Goal: Information Seeking & Learning: Learn about a topic

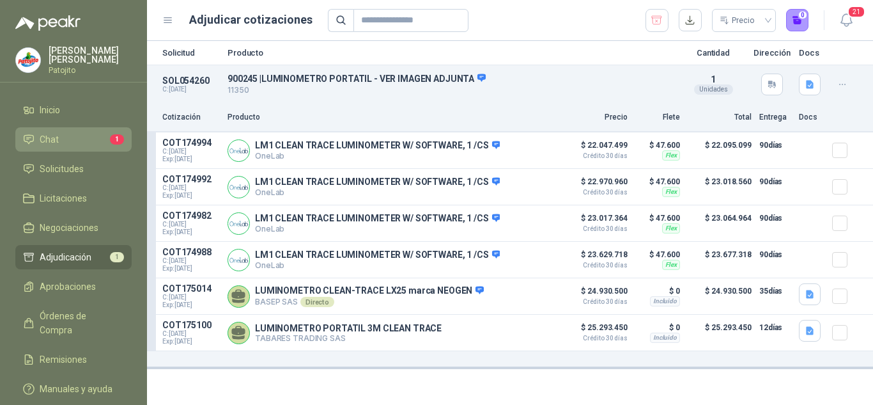
click at [72, 139] on li "Chat 1" at bounding box center [73, 139] width 101 height 14
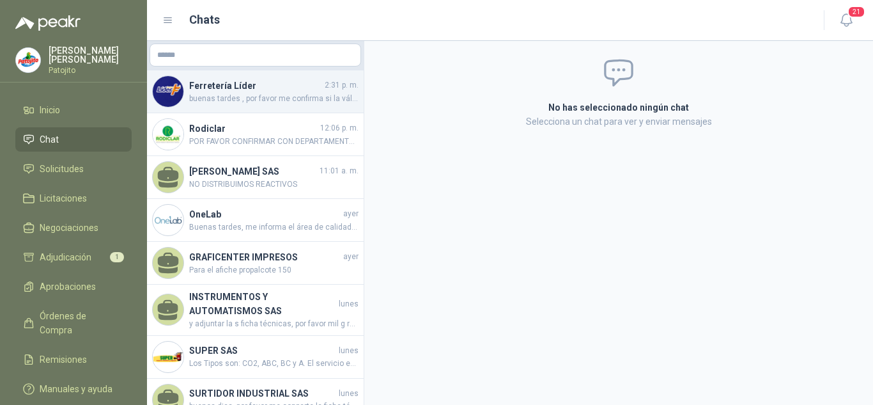
click at [269, 82] on h4 "Ferretería Líder" at bounding box center [255, 86] width 133 height 14
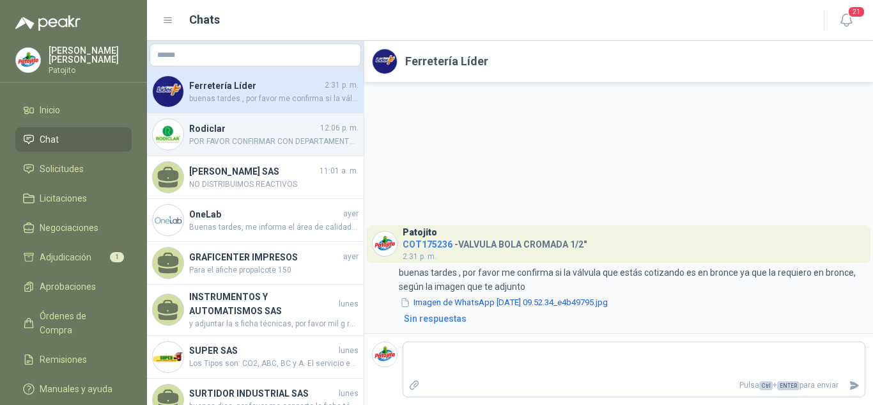
click at [263, 144] on span "POR FAVOR CONFIRMAR CON DEPARTAMENTO TECNICO DE ACUERDO A LA FICHA TECNICA ENVI…" at bounding box center [273, 142] width 169 height 12
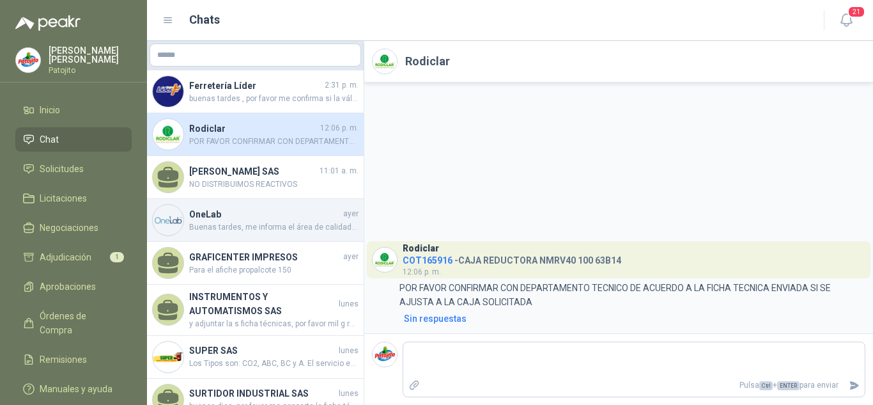
click at [244, 233] on span "Buenas tardes, me informa el área de calidad que es para comprobar limpieza de …" at bounding box center [273, 227] width 169 height 12
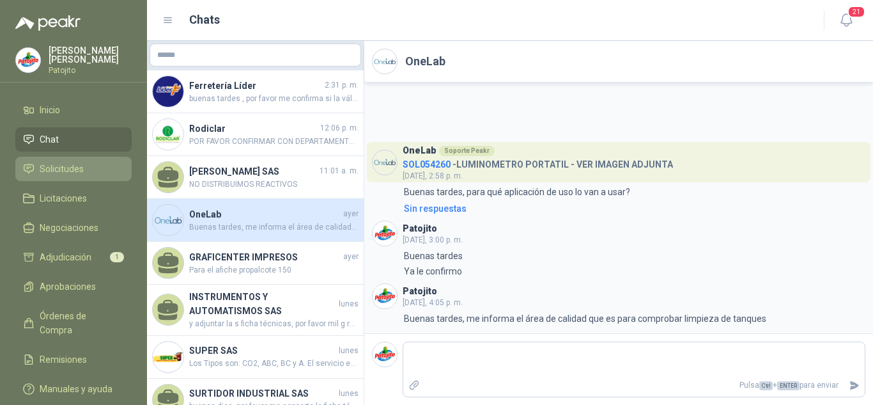
click at [74, 165] on span "Solicitudes" at bounding box center [62, 169] width 44 height 14
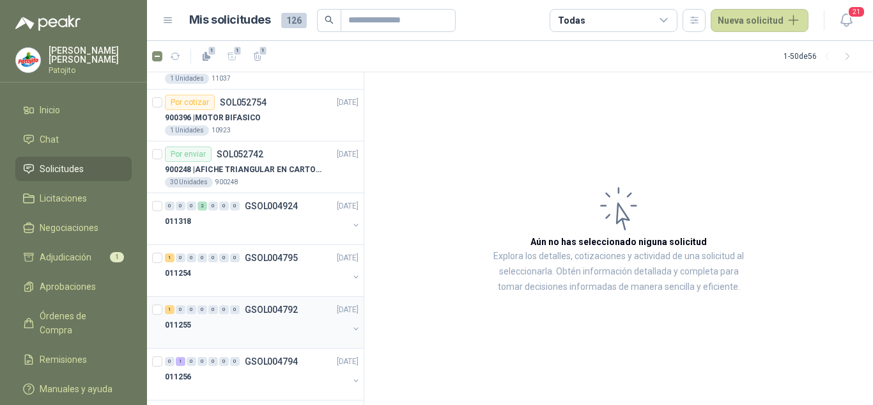
scroll to position [2274, 0]
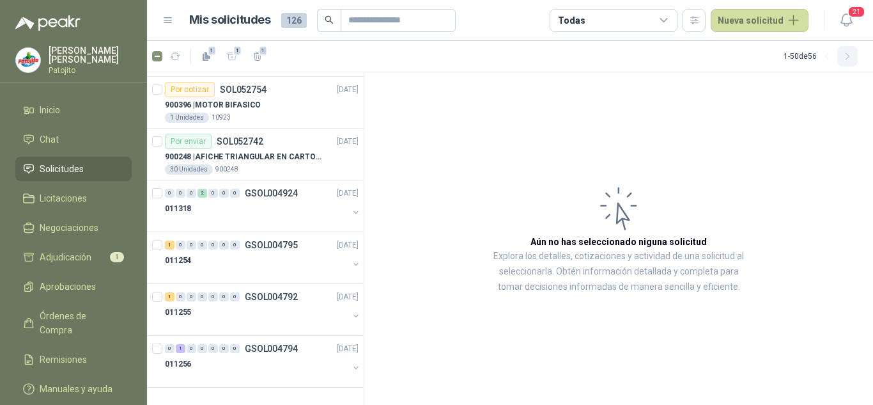
click at [848, 59] on icon "button" at bounding box center [848, 56] width 11 height 11
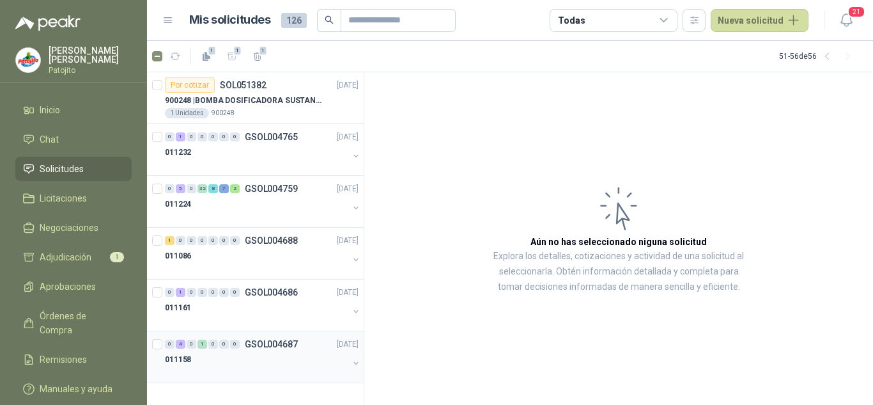
click at [243, 348] on div "0 4 0 1 0 0 0 GSOL004687 [DATE]" at bounding box center [263, 343] width 196 height 15
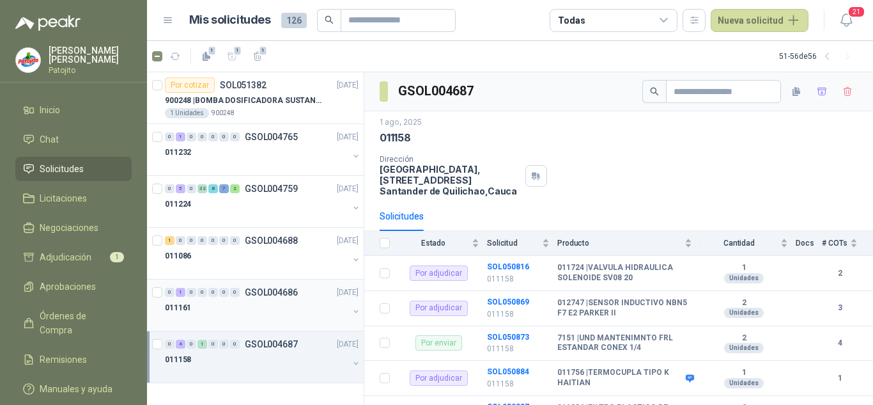
click at [216, 301] on div "011161" at bounding box center [256, 307] width 183 height 15
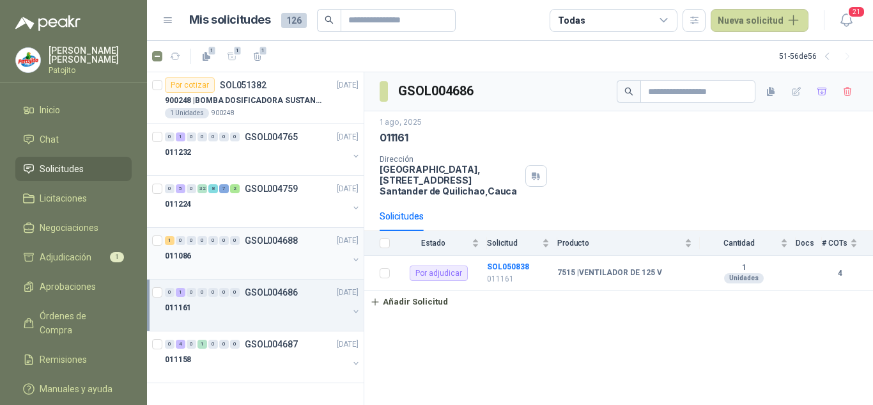
click at [245, 253] on div "011086" at bounding box center [256, 255] width 183 height 15
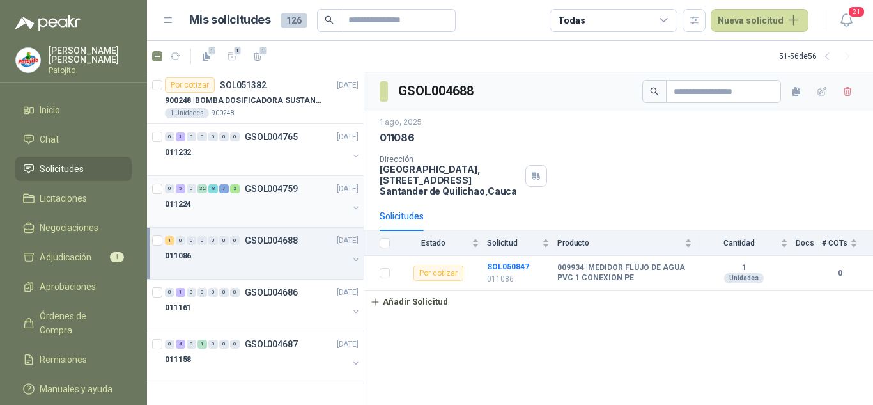
click at [274, 203] on div "011224" at bounding box center [256, 203] width 183 height 15
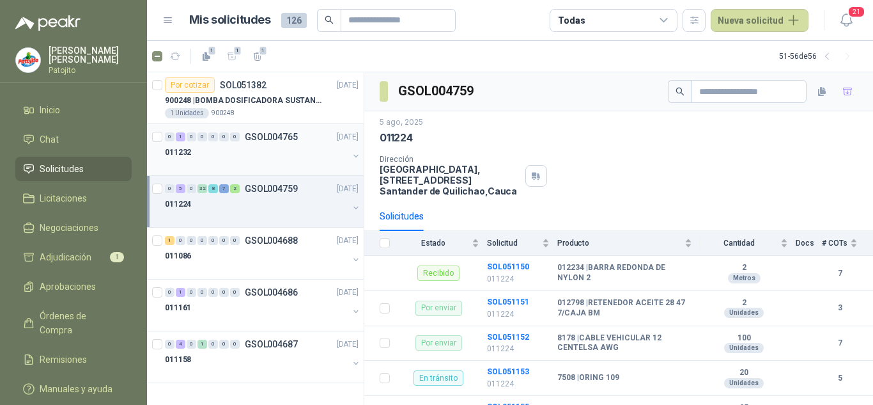
click at [262, 171] on div "0 1 0 0 0 0 0 GSOL004765 [DATE] 011232" at bounding box center [255, 150] width 217 height 52
click at [263, 168] on div at bounding box center [256, 165] width 183 height 10
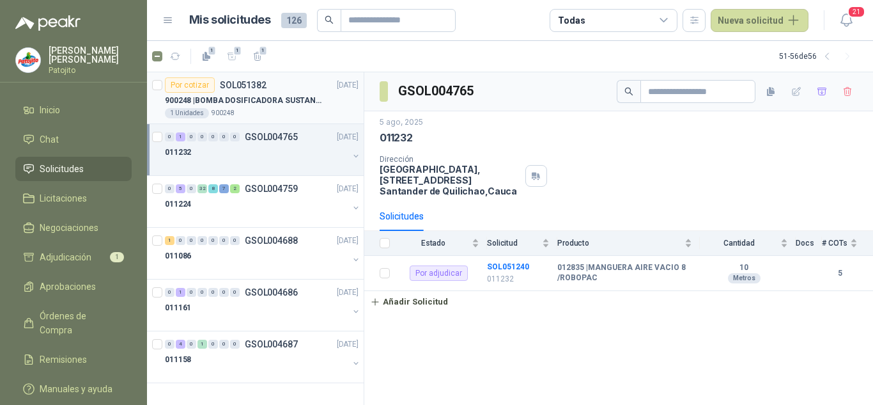
click at [275, 104] on p "900248 | BOMBA DOSIFICADORA SUSTANCIAS QUIMICAS" at bounding box center [244, 101] width 159 height 12
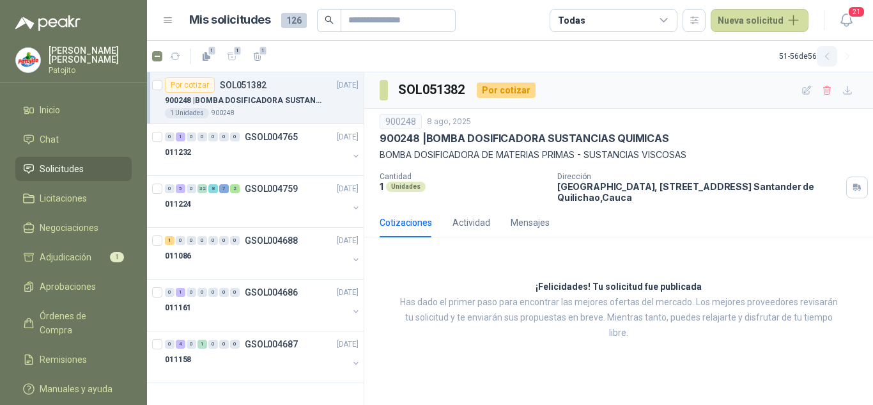
click at [831, 55] on icon "button" at bounding box center [827, 56] width 11 height 11
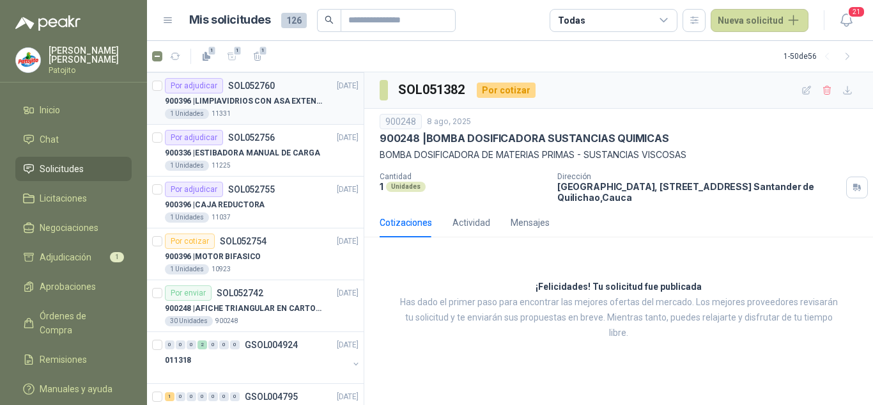
scroll to position [2274, 0]
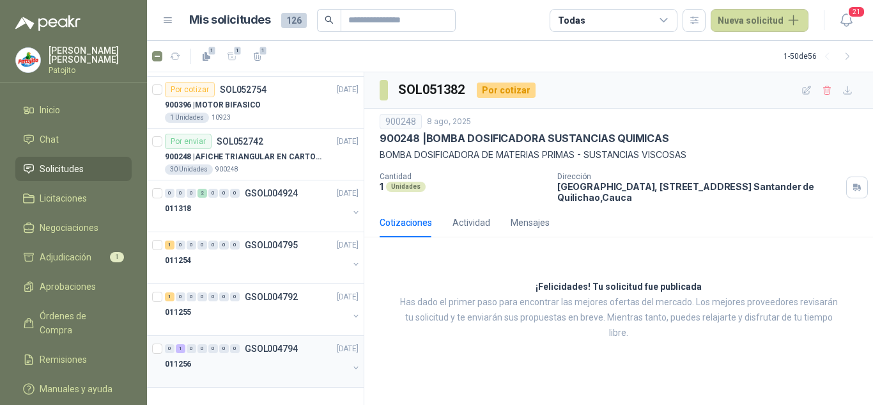
click at [259, 339] on div "0 1 0 0 0 0 0 GSOL004794 [DATE] 011256" at bounding box center [255, 362] width 217 height 52
click at [266, 310] on div "011255" at bounding box center [256, 311] width 183 height 15
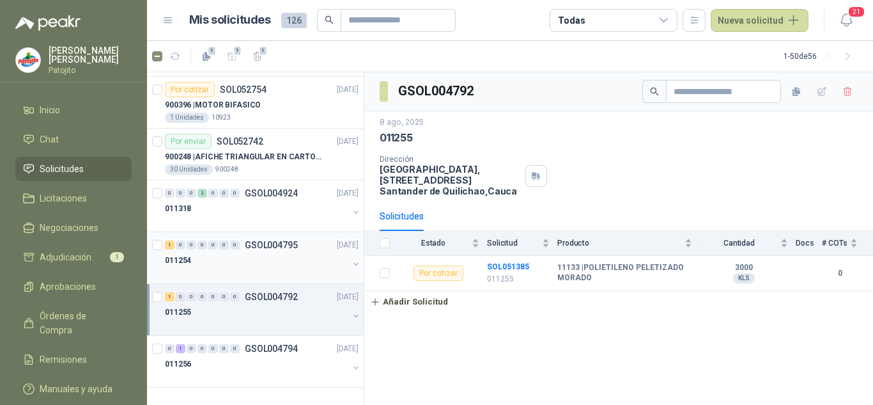
click at [286, 269] on div at bounding box center [256, 273] width 183 height 10
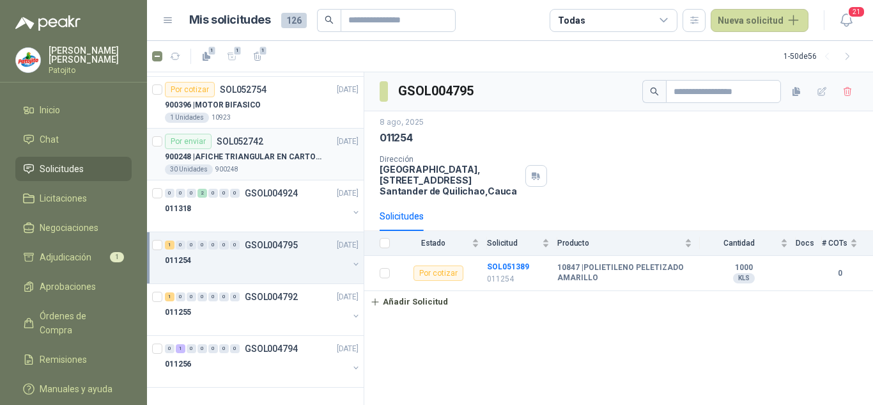
click at [276, 155] on p "900248 | AFICHE TRIANGULAR EN CARTON, MEDIDAS 30 CM X 45 CM" at bounding box center [244, 157] width 159 height 12
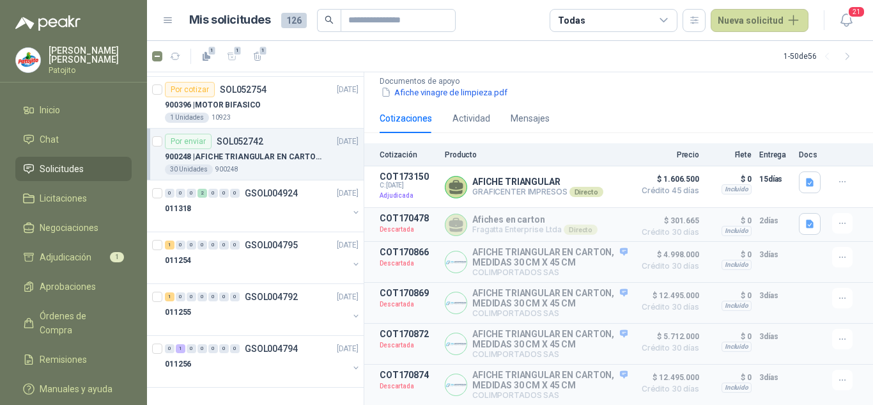
scroll to position [191, 0]
click at [510, 267] on p "COLIMPORTADOS SAS" at bounding box center [549, 272] width 155 height 10
click at [502, 247] on p "AFICHE TRIANGULAR EN CARTON, MEDIDAS 30 CM X 45 CM" at bounding box center [549, 257] width 155 height 20
click at [505, 247] on p "AFICHE TRIANGULAR EN CARTON, MEDIDAS 30 CM X 45 CM" at bounding box center [549, 257] width 155 height 20
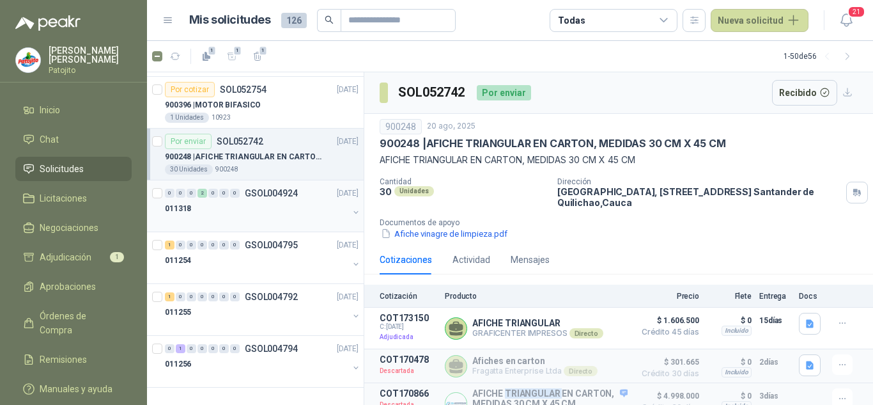
scroll to position [2210, 0]
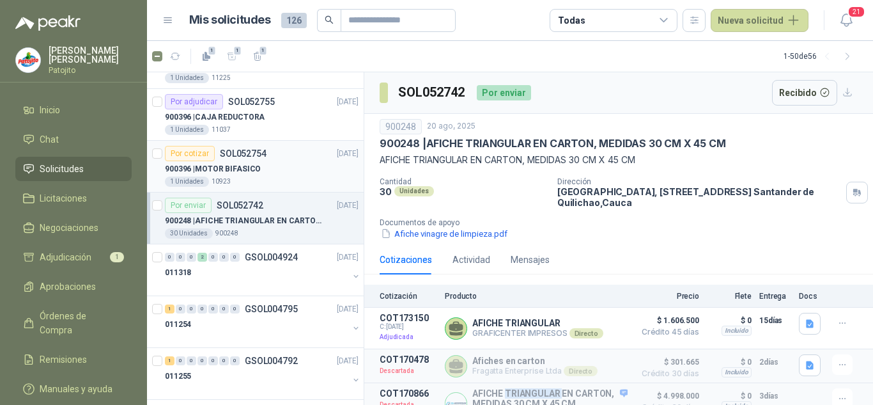
click at [241, 164] on p "900396 | MOTOR BIFASICO" at bounding box center [213, 169] width 96 height 12
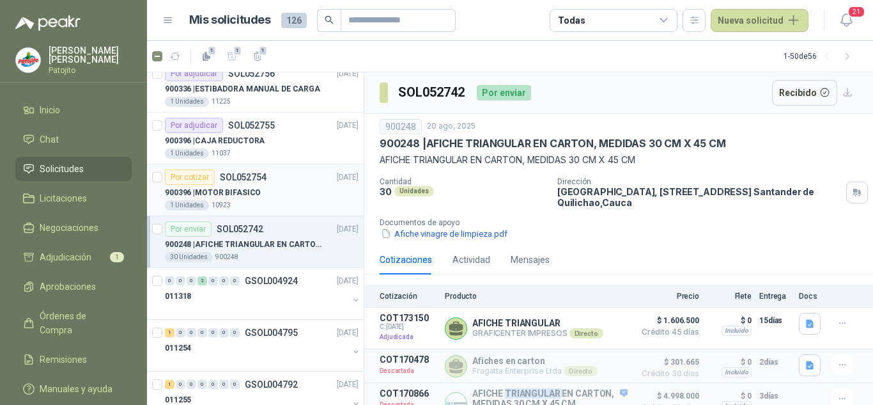
scroll to position [2146, 0]
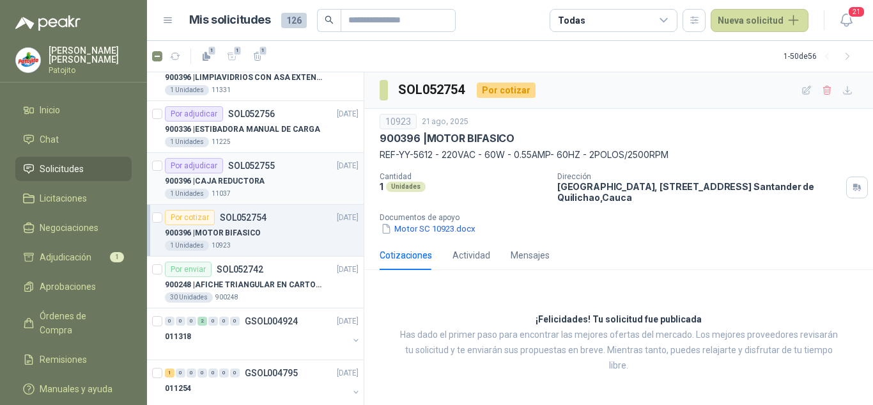
click at [274, 168] on div "Por adjudicar SOL052755 [DATE]" at bounding box center [262, 165] width 194 height 15
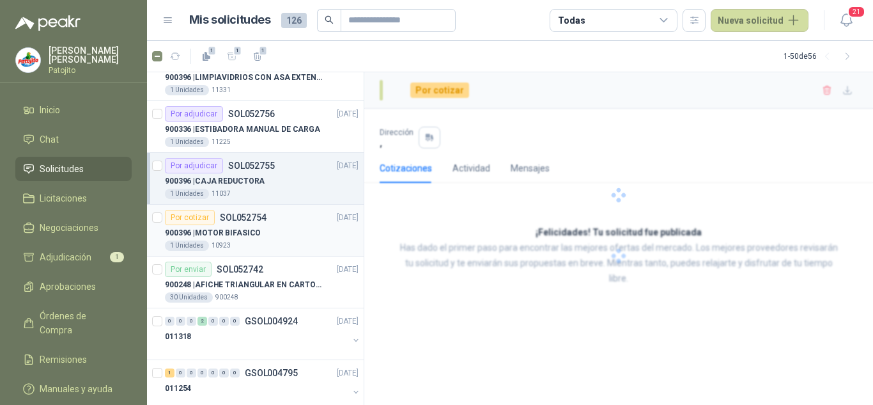
scroll to position [2018, 0]
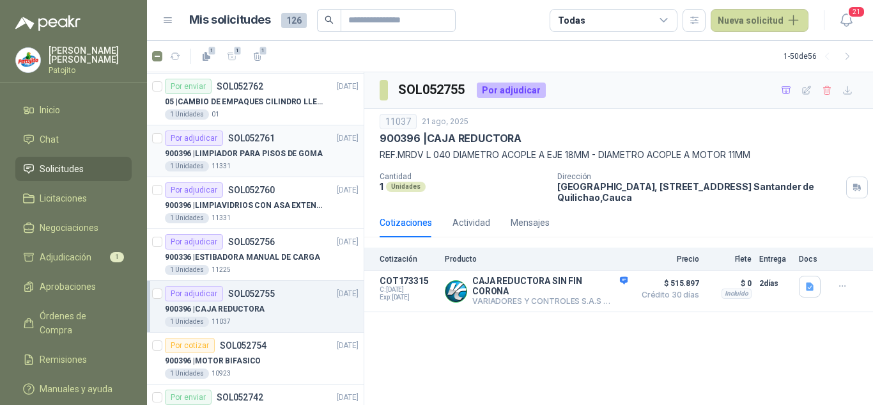
click at [281, 155] on p "900396 | LIMPIADOR PARA PISOS DE GOMA" at bounding box center [244, 154] width 158 height 12
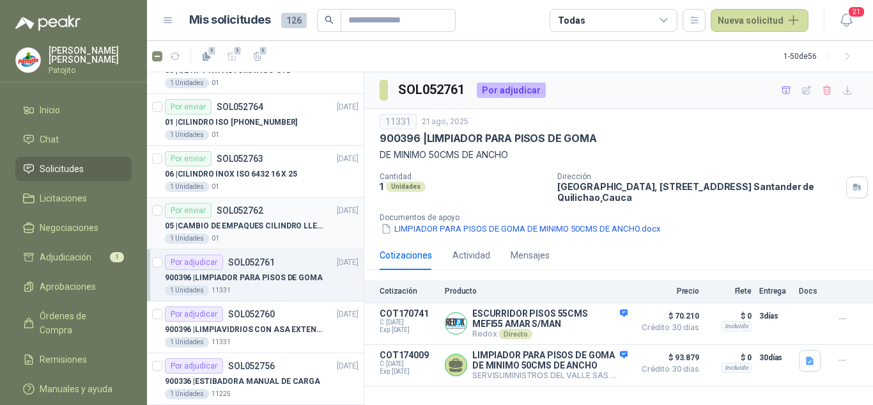
scroll to position [1890, 0]
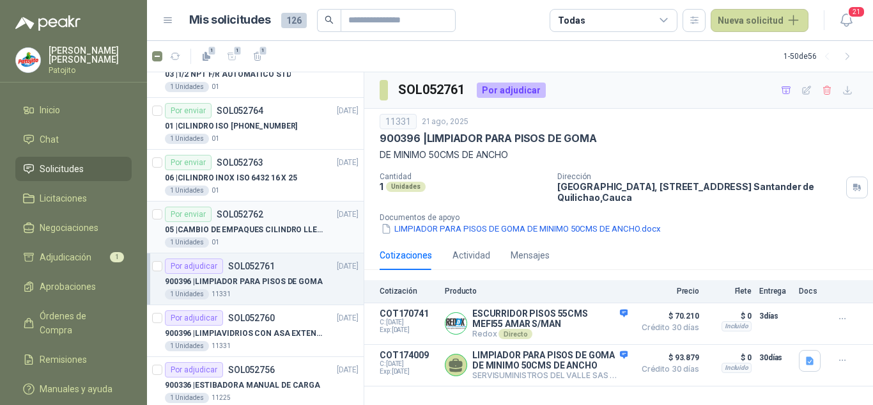
click at [276, 224] on p "05 | CAMBIO DE EMPAQUES CILINDRO LLENADORA MANUALNUAL" at bounding box center [244, 230] width 159 height 12
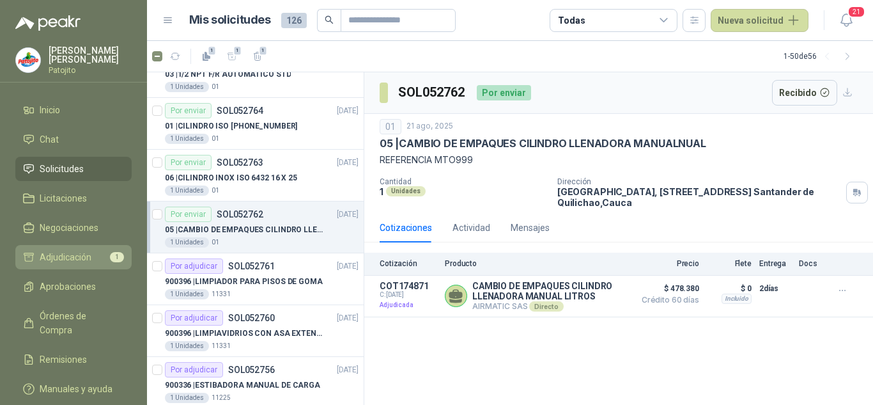
click at [78, 260] on span "Adjudicación" at bounding box center [66, 257] width 52 height 14
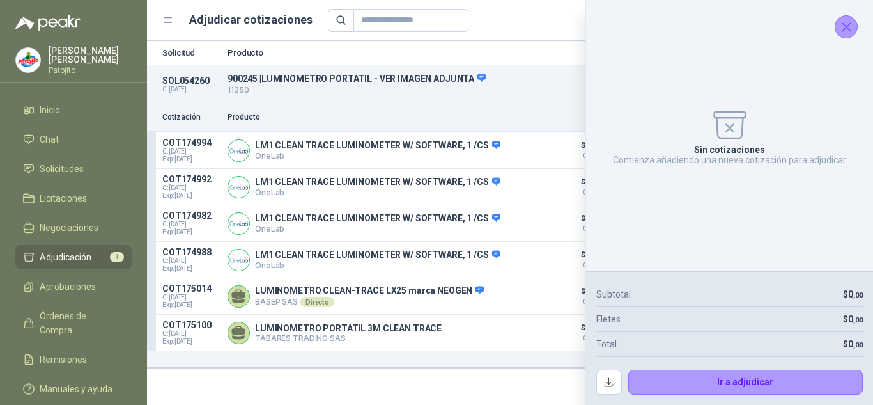
click at [853, 27] on icon "Cerrar" at bounding box center [847, 27] width 16 height 16
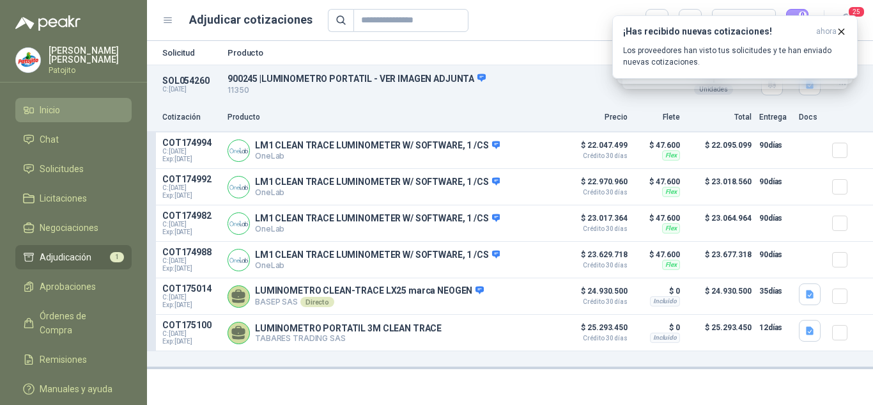
click at [51, 110] on span "Inicio" at bounding box center [50, 110] width 20 height 14
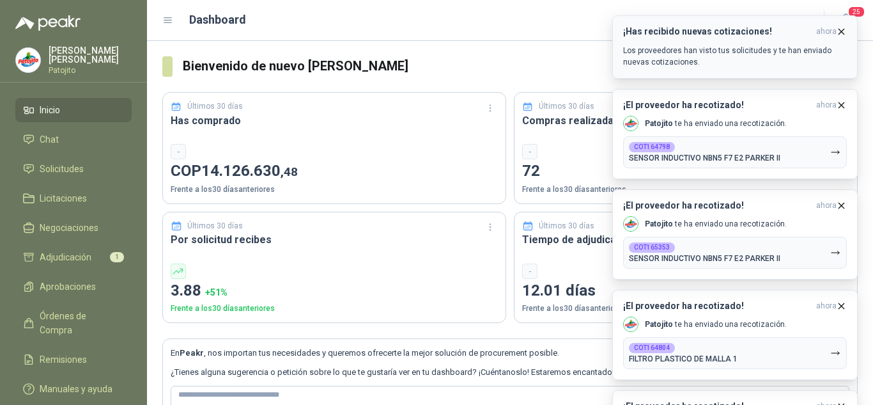
click at [843, 31] on icon "button" at bounding box center [841, 31] width 11 height 11
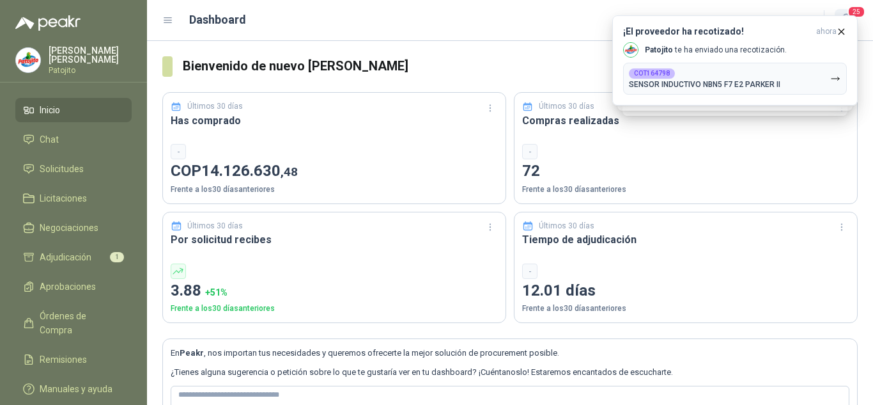
click at [854, 11] on span "25" at bounding box center [857, 12] width 18 height 12
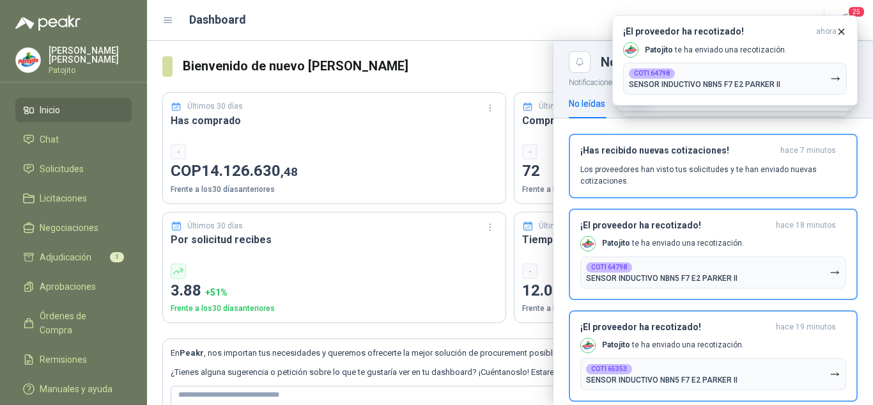
drag, startPoint x: 432, startPoint y: 31, endPoint x: 166, endPoint y: 8, distance: 266.9
click at [432, 31] on header "Dashboard 25" at bounding box center [510, 20] width 726 height 41
click at [51, 166] on span "Solicitudes" at bounding box center [62, 169] width 44 height 14
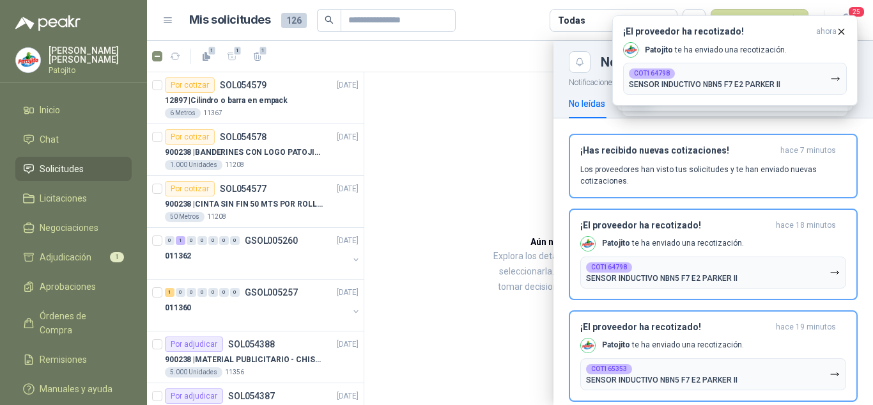
click at [436, 138] on div at bounding box center [510, 223] width 726 height 364
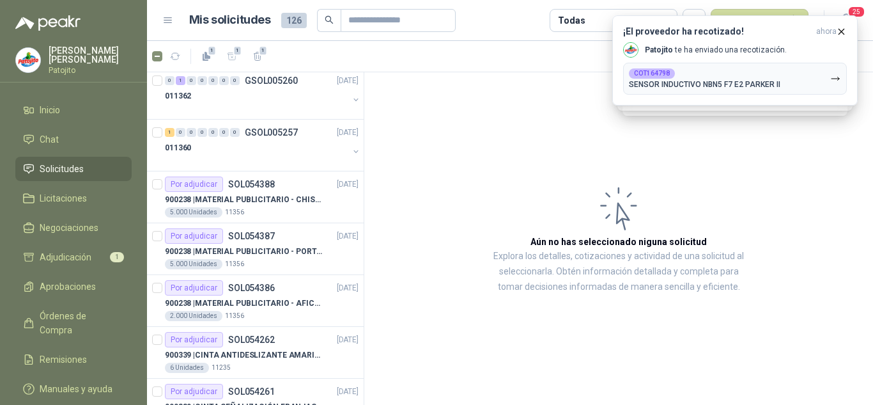
scroll to position [192, 0]
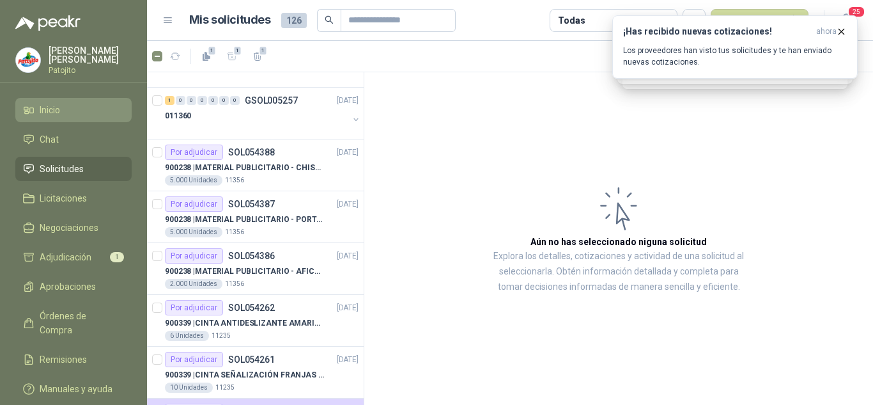
click at [65, 107] on li "Inicio" at bounding box center [73, 110] width 101 height 14
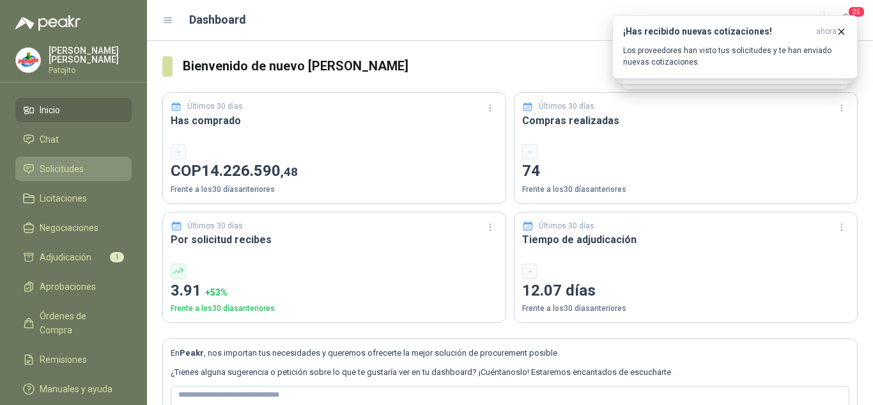
click at [77, 173] on span "Solicitudes" at bounding box center [62, 169] width 44 height 14
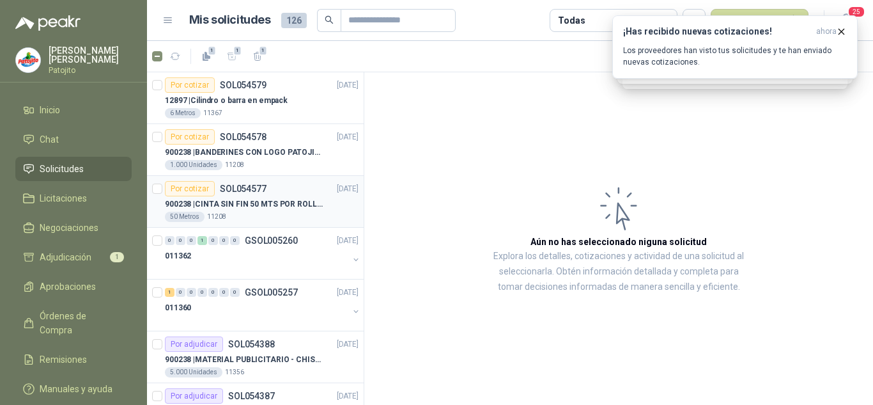
click at [309, 197] on div "900238 | CINTA SIN FIN 50 MTS POR ROLLO - VER DOC ADJUNTO" at bounding box center [262, 203] width 194 height 15
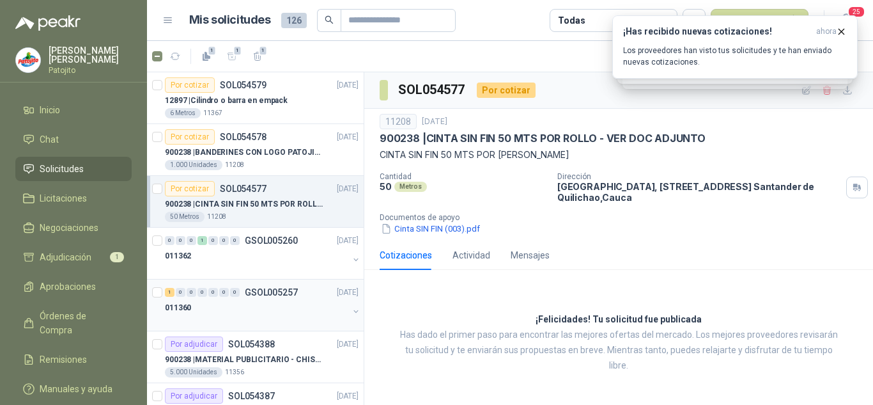
scroll to position [64, 0]
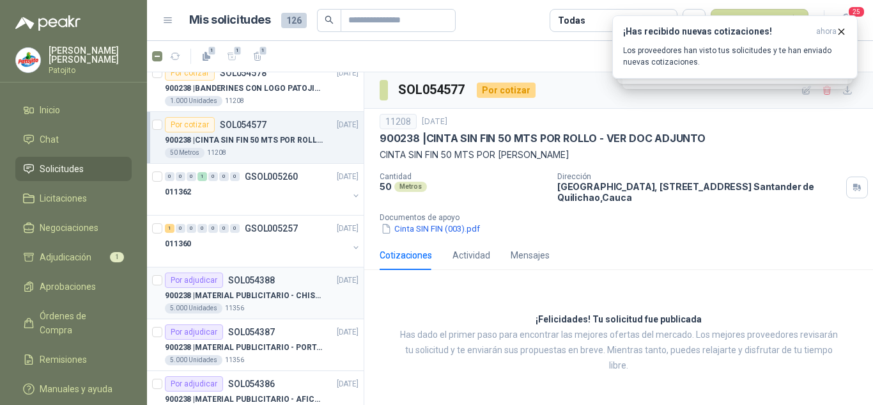
click at [272, 300] on p "900238 | MATERIAL PUBLICITARIO - CHISPA PATOJITO VER ADJUNTO" at bounding box center [244, 296] width 159 height 12
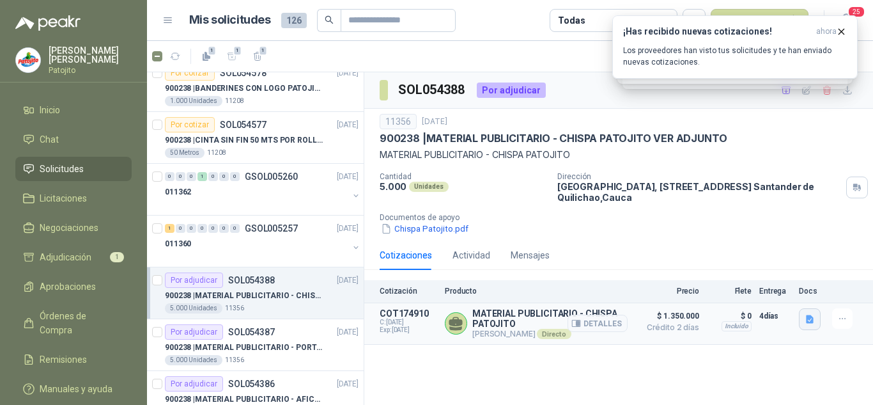
click at [809, 323] on icon "button" at bounding box center [810, 319] width 8 height 8
click at [767, 295] on icon "button" at bounding box center [764, 290] width 6 height 9
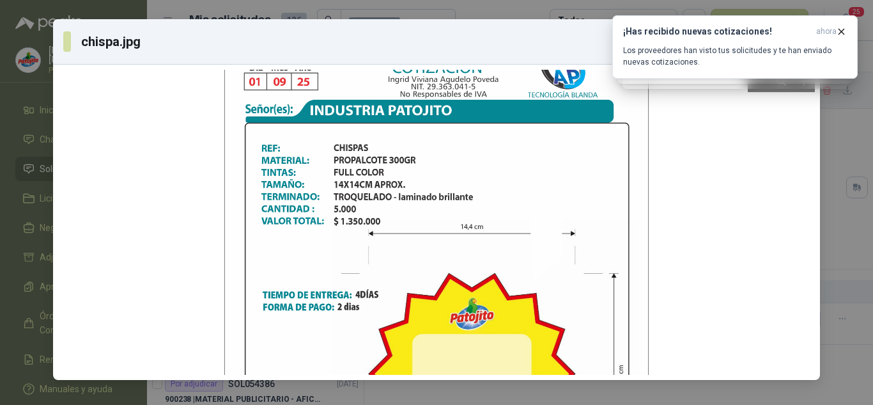
drag, startPoint x: 386, startPoint y: 171, endPoint x: 386, endPoint y: 241, distance: 70.3
click at [386, 241] on div at bounding box center [436, 304] width 424 height 549
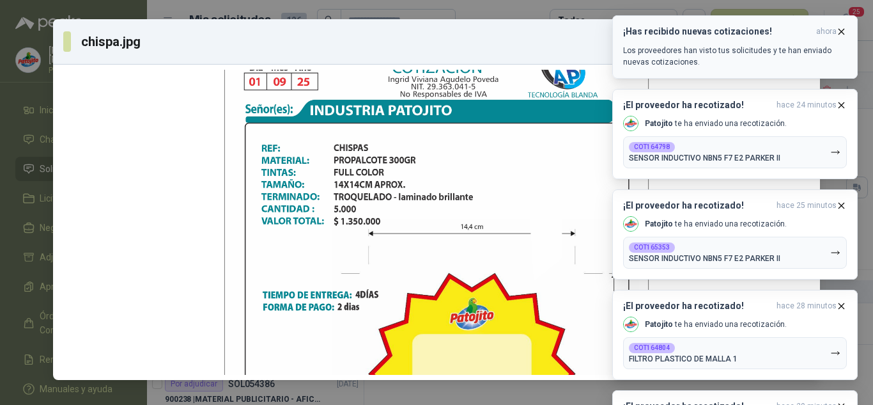
click at [838, 29] on icon "button" at bounding box center [841, 31] width 11 height 11
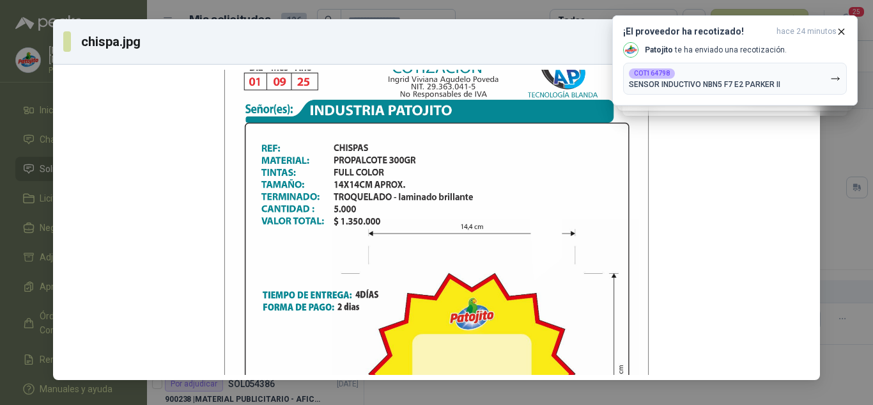
click at [538, 89] on div at bounding box center [436, 304] width 424 height 549
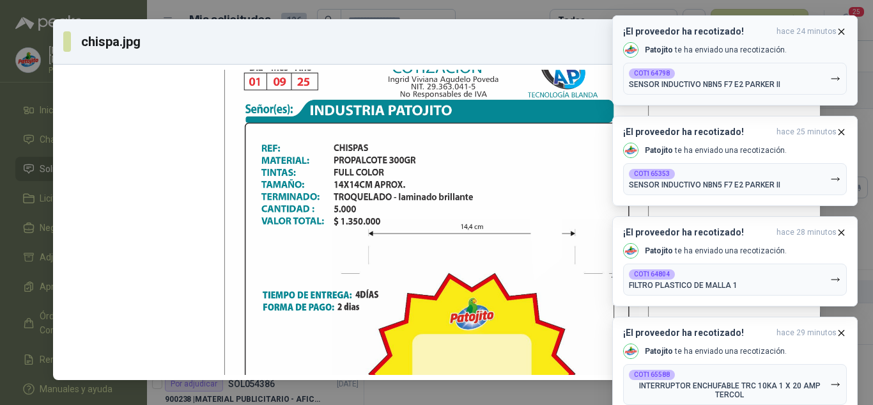
click at [842, 36] on icon "button" at bounding box center [841, 31] width 11 height 11
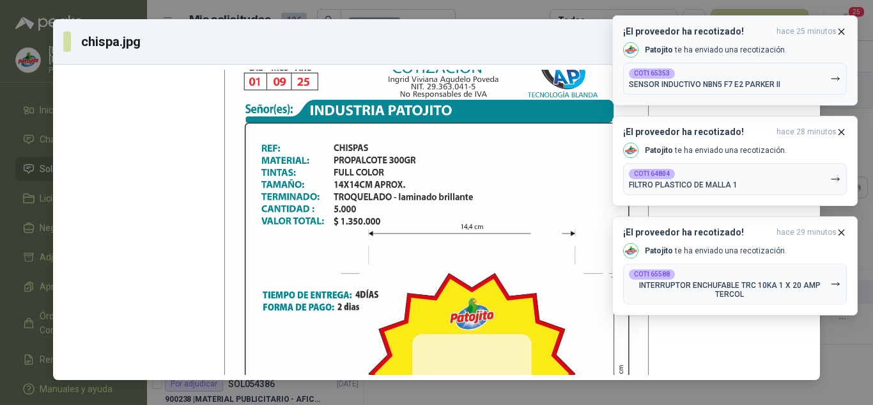
click at [844, 30] on icon "button" at bounding box center [841, 31] width 11 height 11
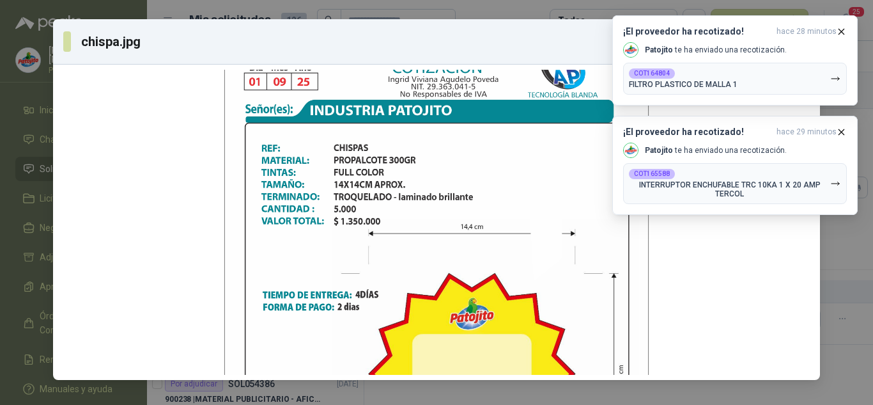
click at [844, 30] on icon "button" at bounding box center [841, 31] width 11 height 11
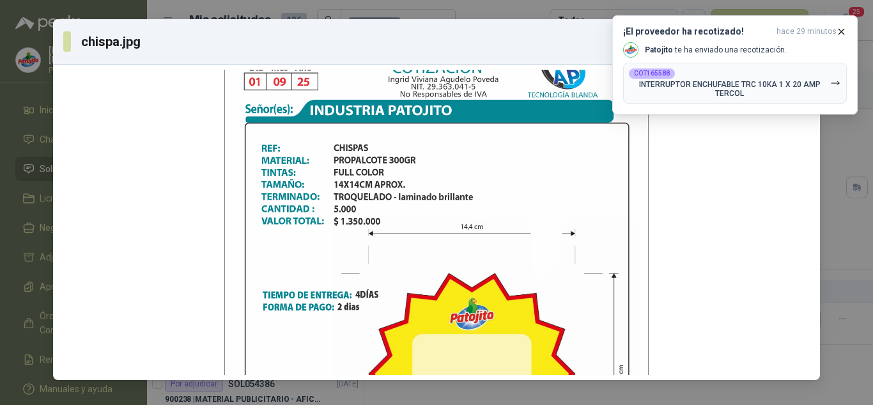
click at [844, 30] on icon "button" at bounding box center [841, 31] width 11 height 11
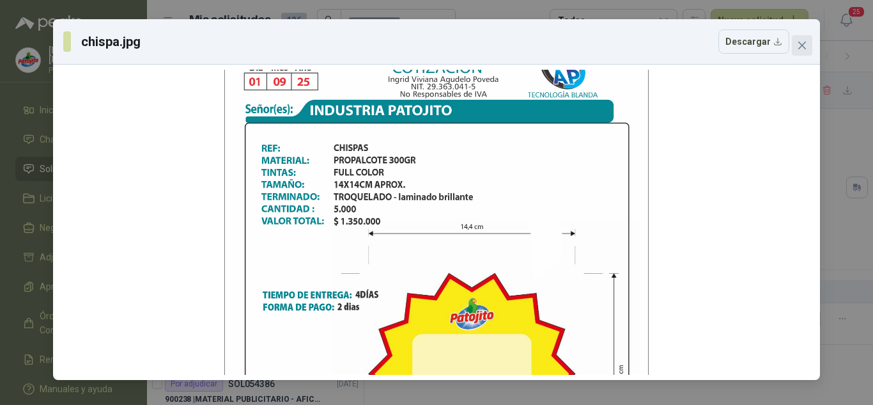
click at [802, 47] on icon "close" at bounding box center [802, 45] width 10 height 10
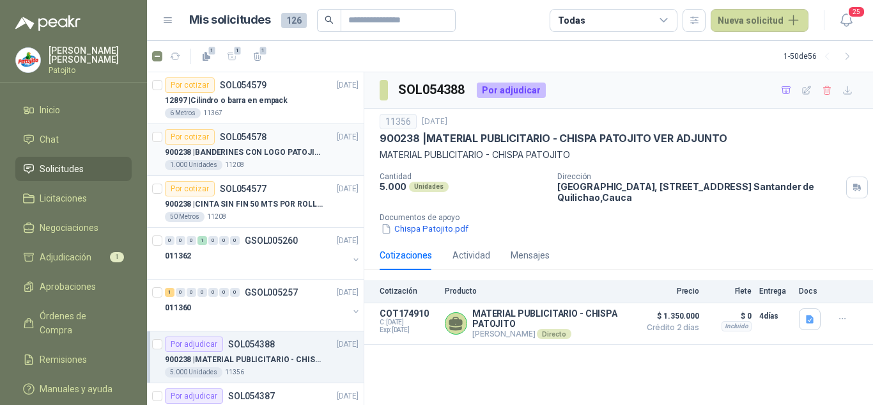
click at [293, 153] on p "900238 | BANDERINES CON LOGO PATOJITO - VER DOC ADJUNTO" at bounding box center [244, 152] width 159 height 12
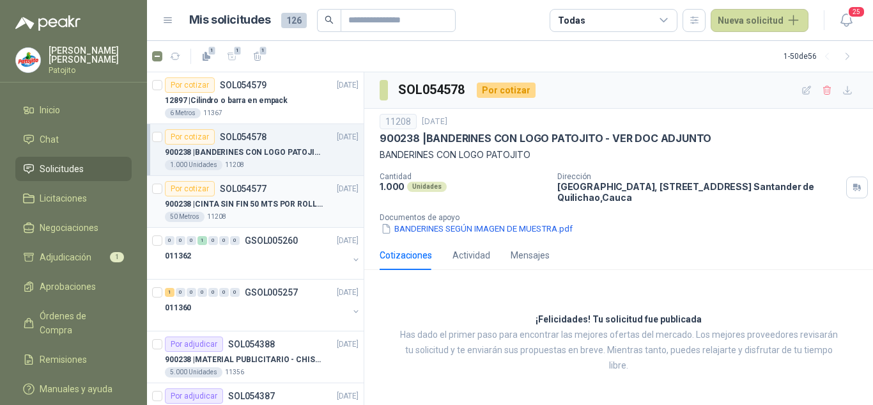
click at [280, 185] on div "Por cotizar SOL054577 [DATE]" at bounding box center [262, 188] width 194 height 15
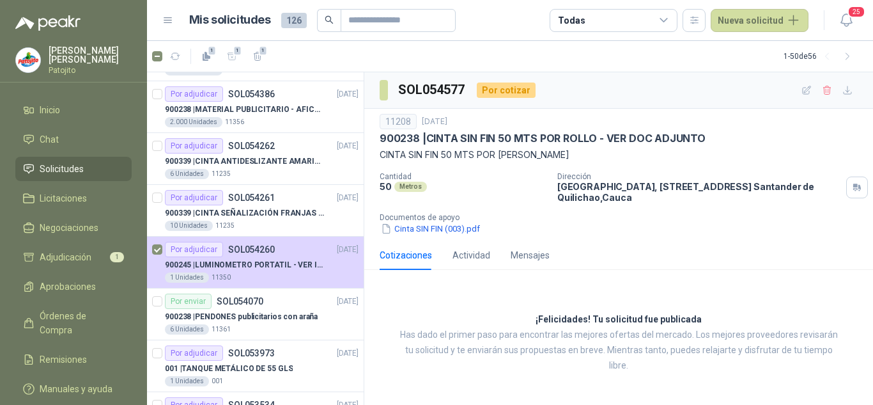
scroll to position [384, 0]
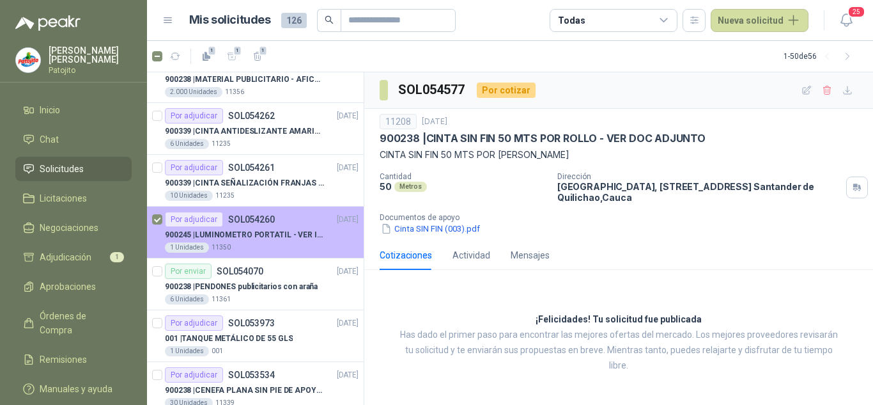
click at [288, 233] on p "900245 | LUMINOMETRO PORTATIL - VER IMAGEN ADJUNTA" at bounding box center [244, 235] width 159 height 12
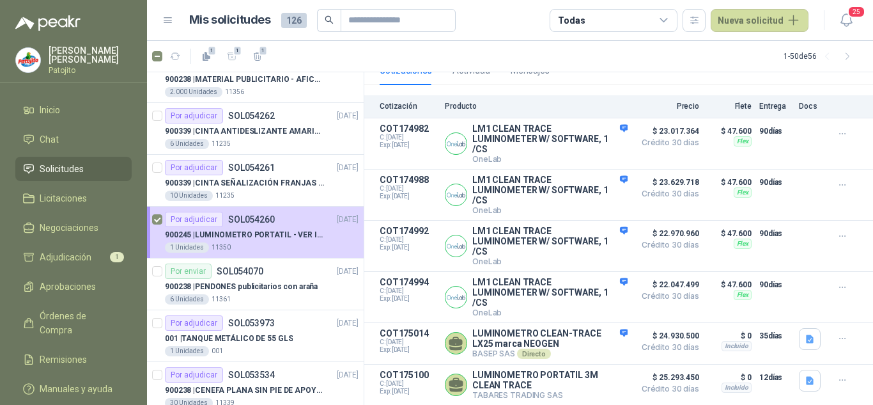
scroll to position [128, 0]
